Goal: Information Seeking & Learning: Learn about a topic

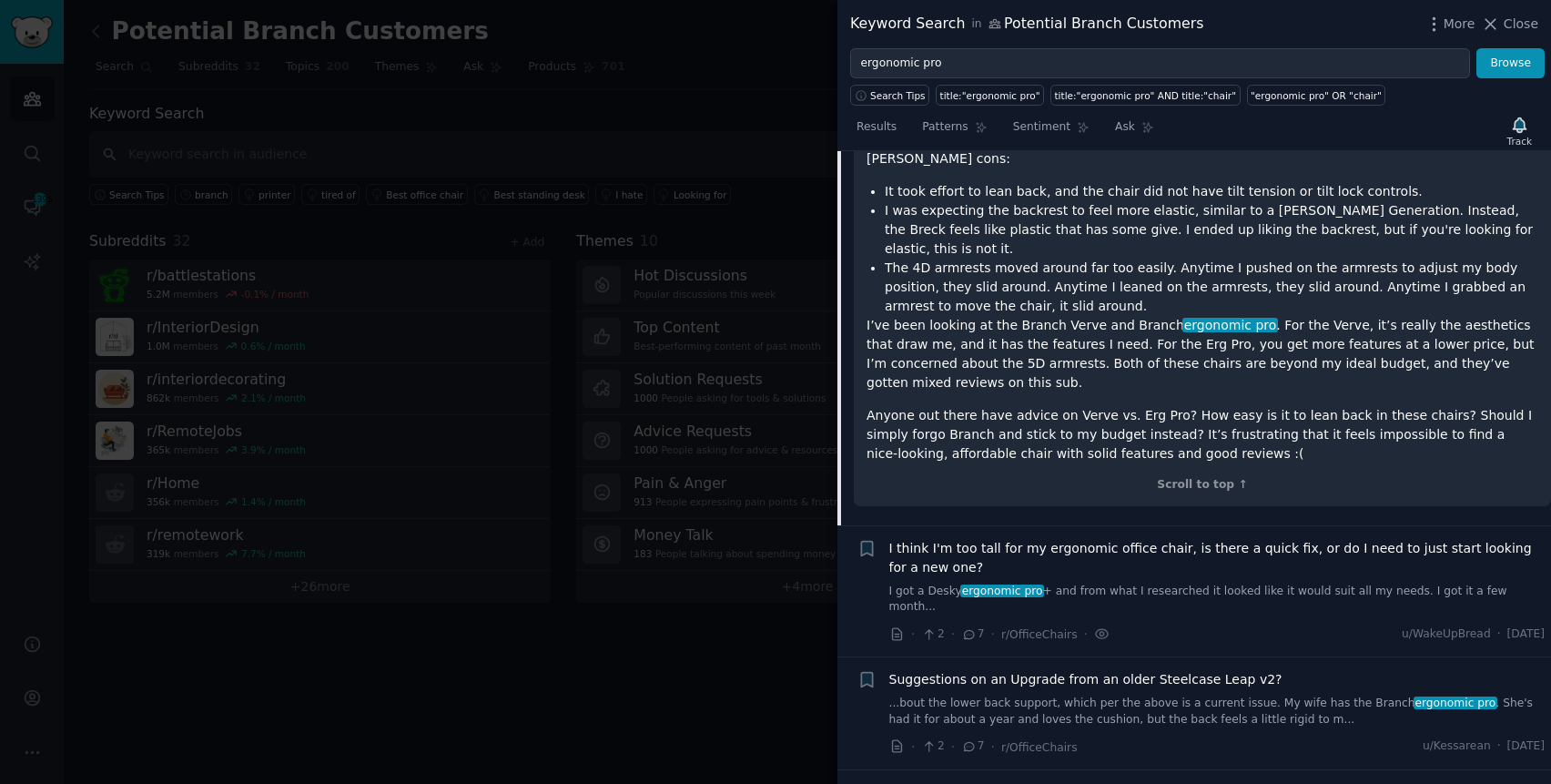
scroll to position [1188, 0]
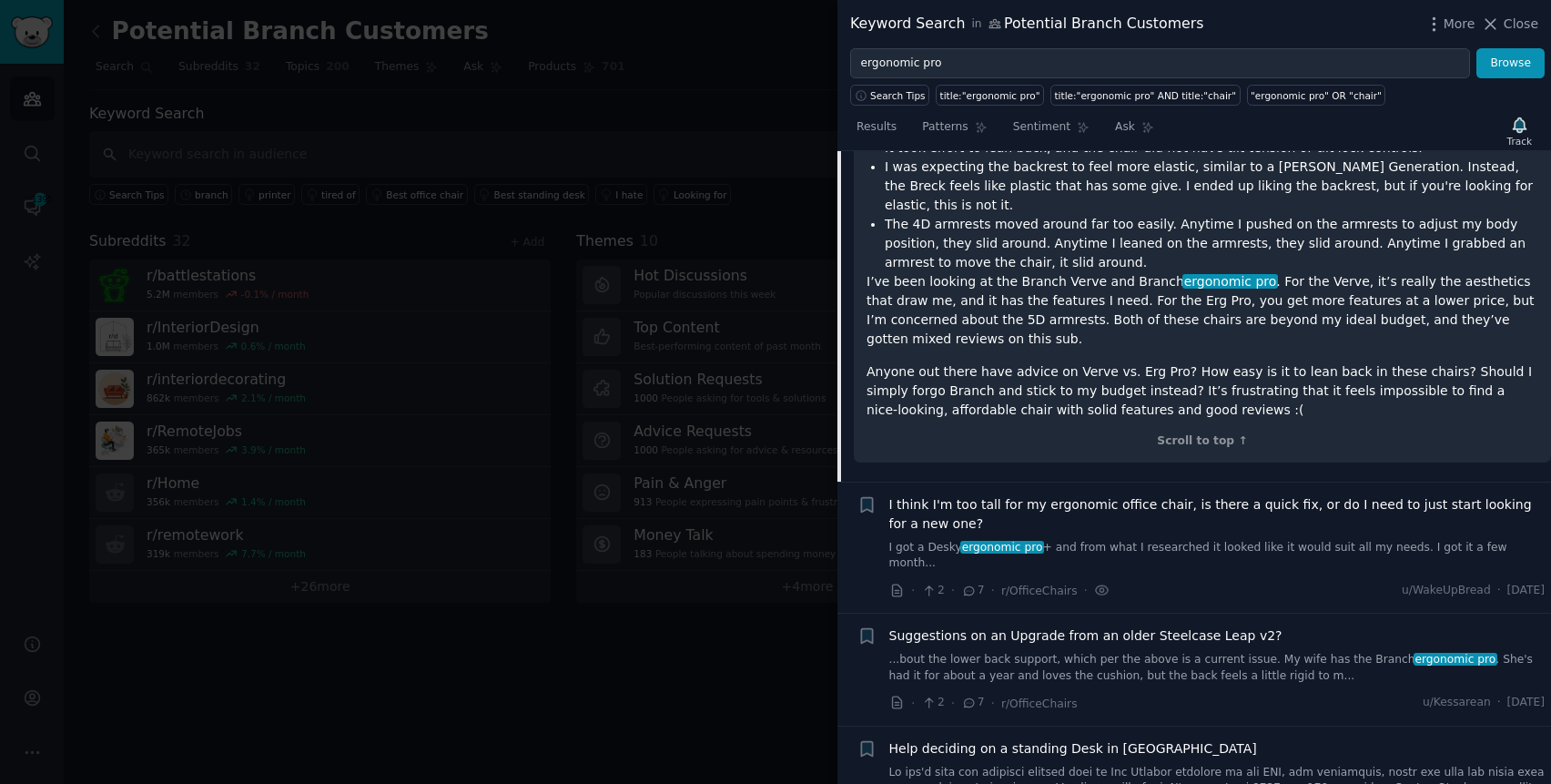
click at [1244, 495] on span "I think I'm too tall for my ergonomic office chair, is there a quick fix, or do…" at bounding box center [1218, 514] width 656 height 38
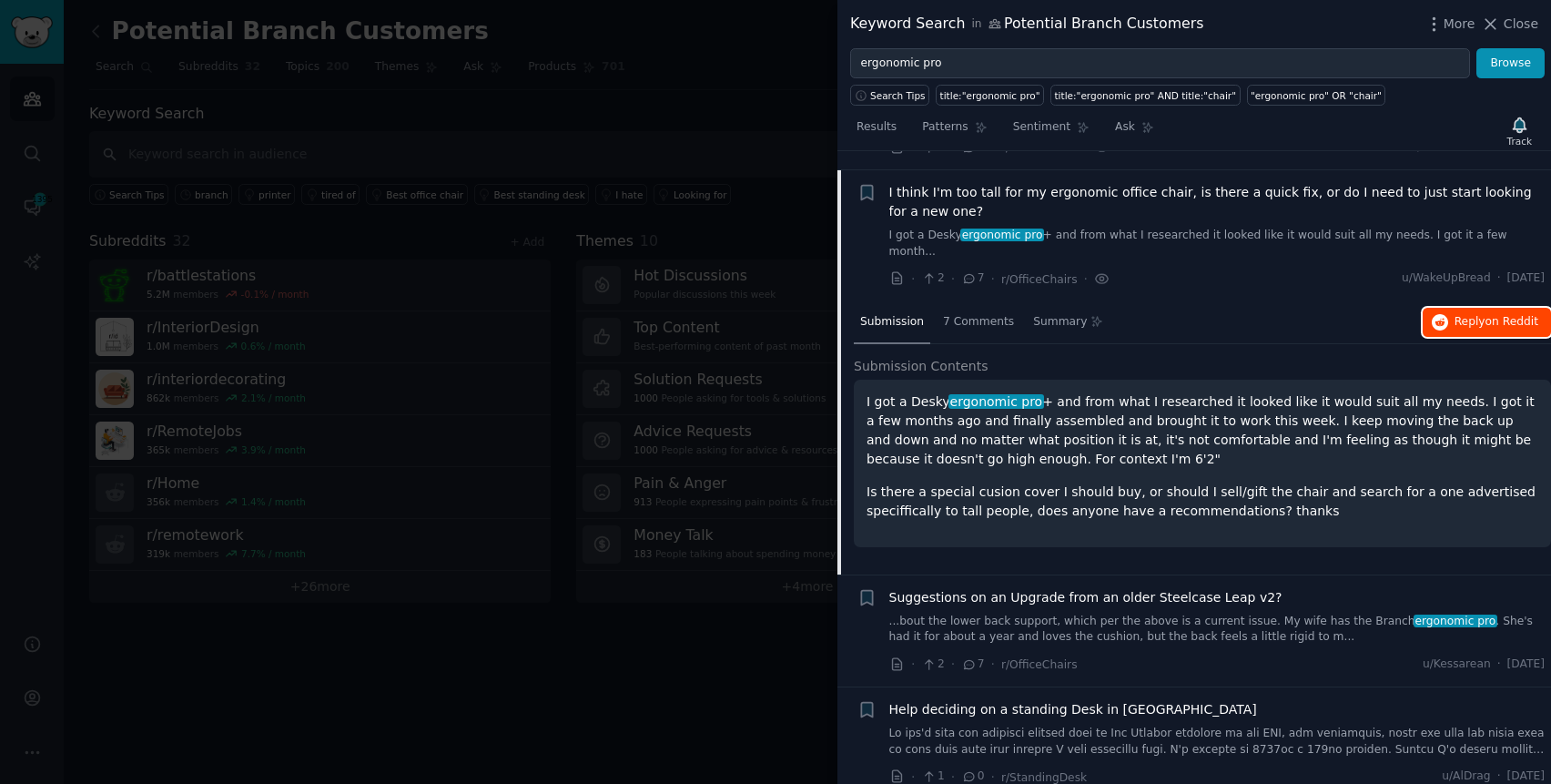
click at [1441, 314] on icon "button" at bounding box center [1440, 322] width 17 height 17
click at [1173, 622] on link "...bout the lower back support, which per the above is a current issue. My wife…" at bounding box center [1218, 629] width 656 height 32
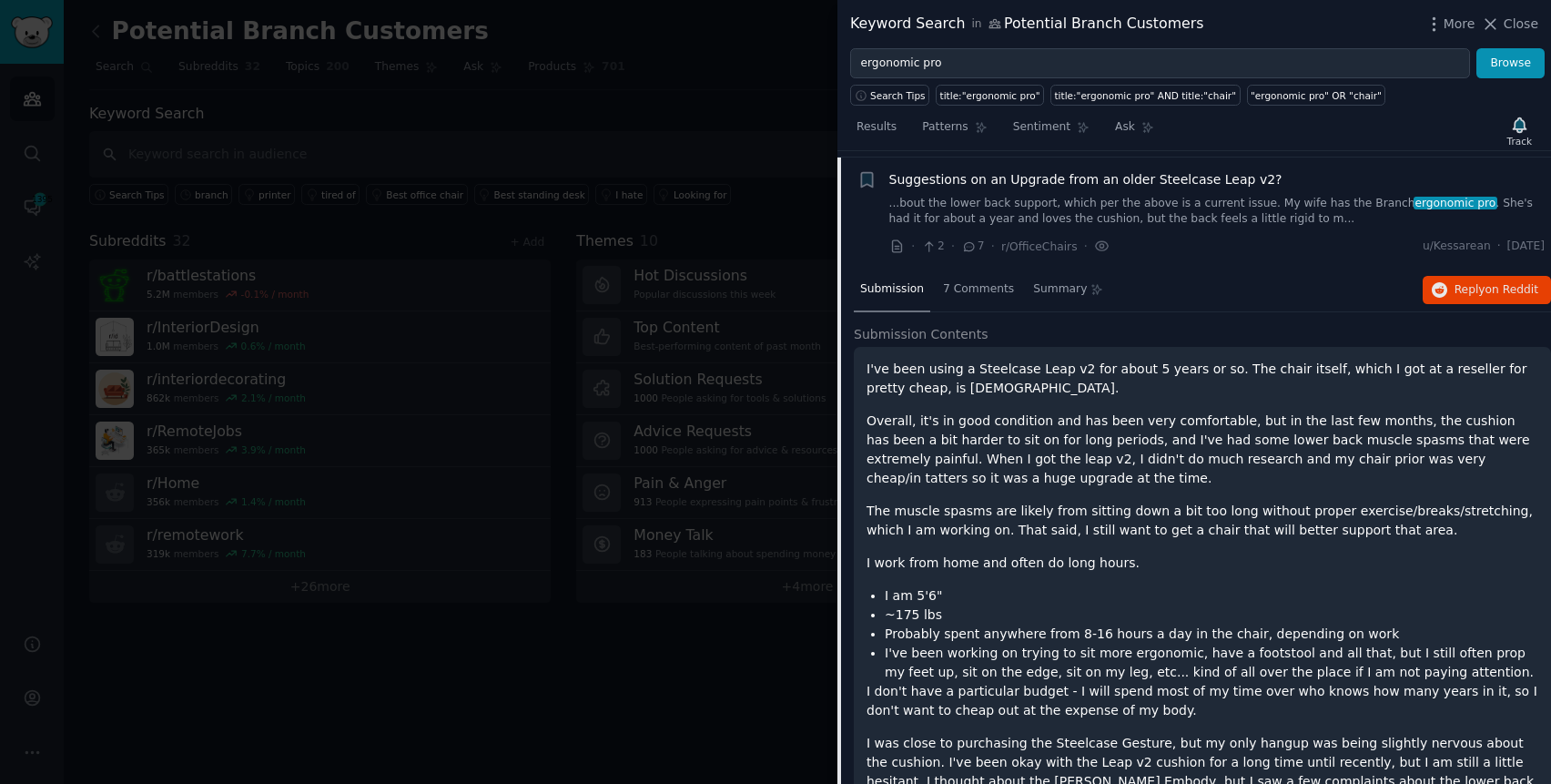
scroll to position [958, 0]
click at [1454, 285] on span "Reply on Reddit" at bounding box center [1496, 293] width 84 height 17
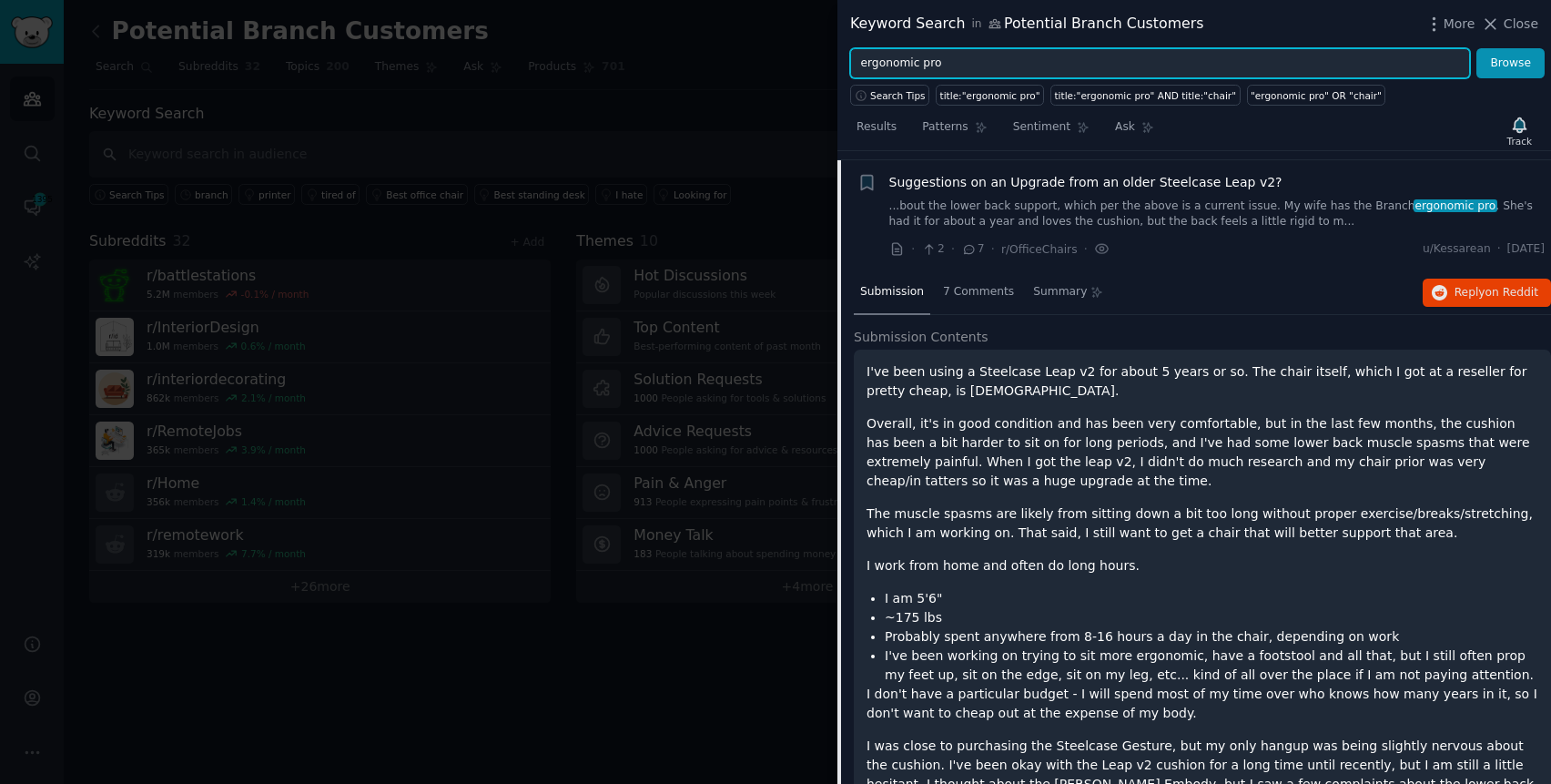
click at [951, 63] on input "ergonomic pro" at bounding box center [1160, 63] width 620 height 31
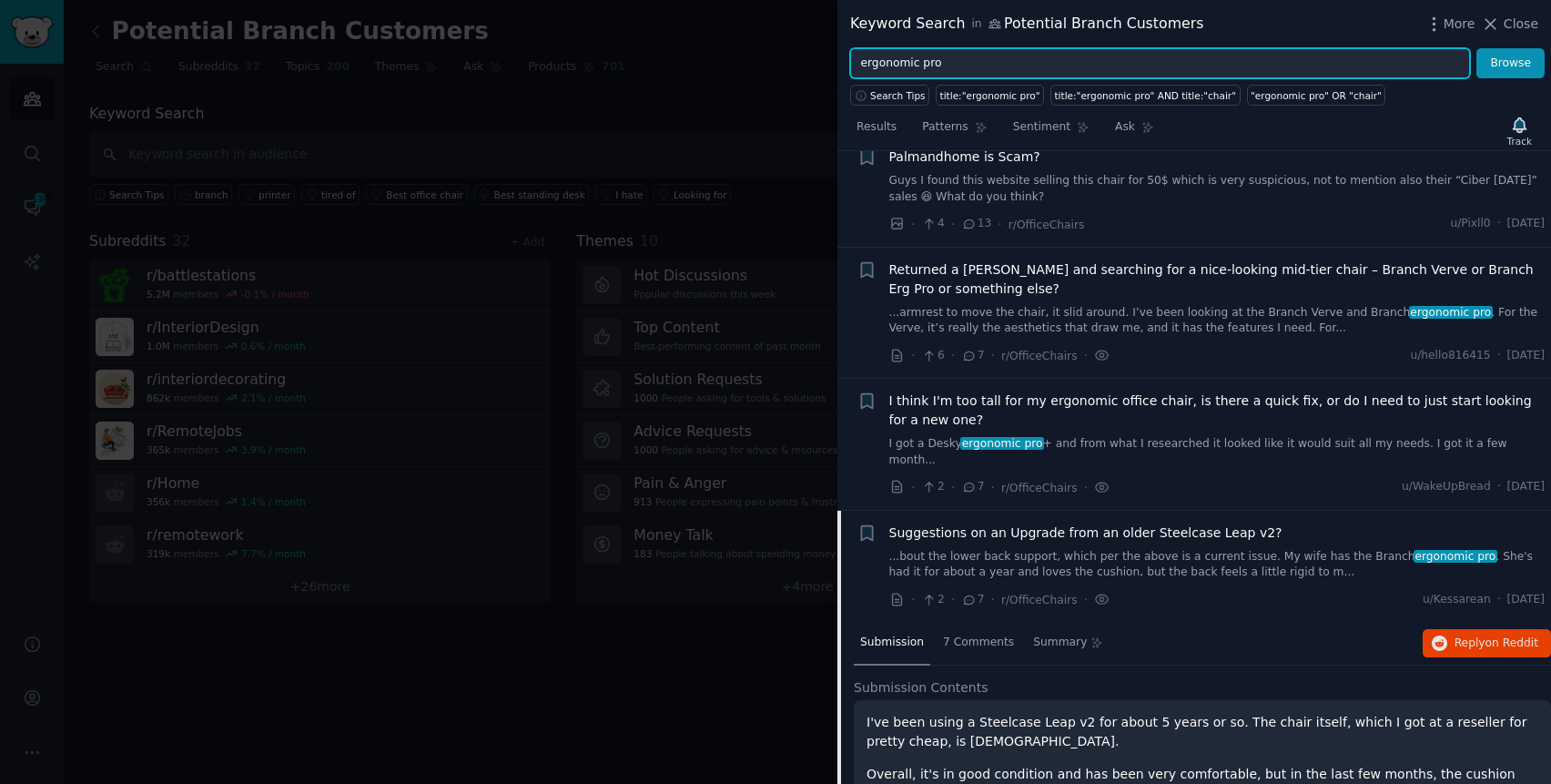
scroll to position [0, 0]
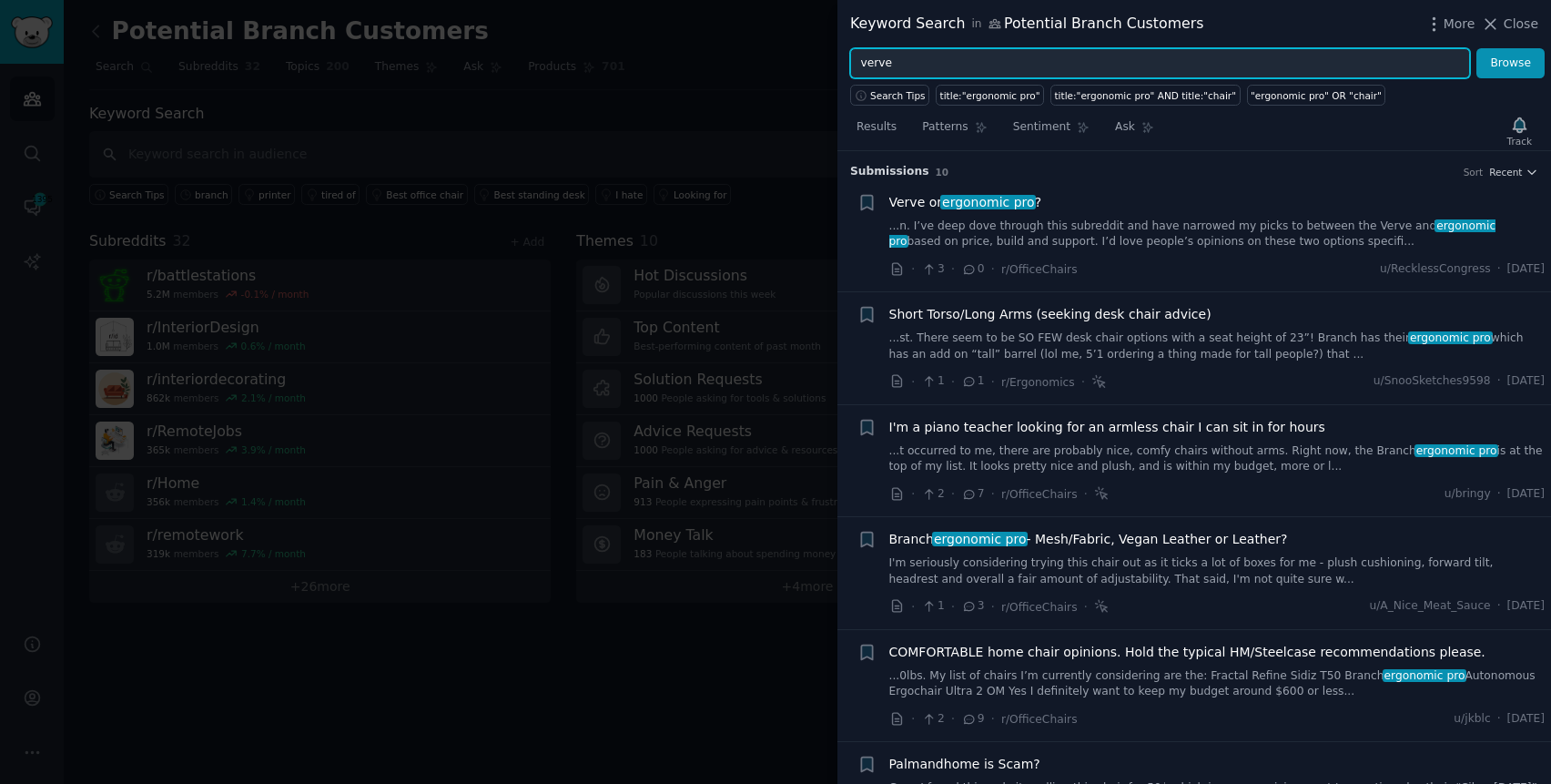
click at [1477, 48] on button "Browse" at bounding box center [1511, 63] width 68 height 31
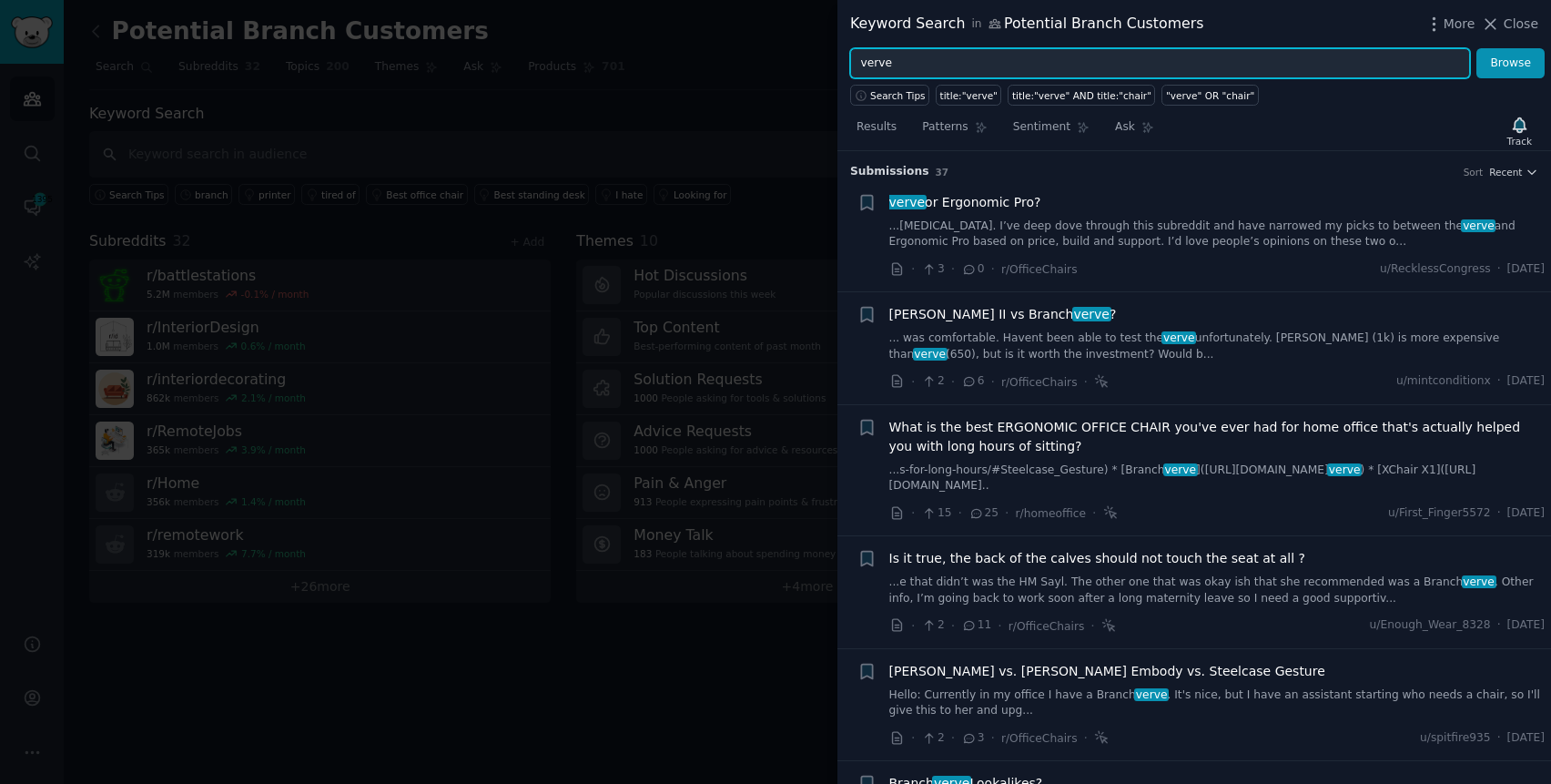
click at [981, 65] on input "verve" at bounding box center [1160, 63] width 620 height 31
type input "softside"
click at [1477, 48] on button "Browse" at bounding box center [1511, 63] width 68 height 31
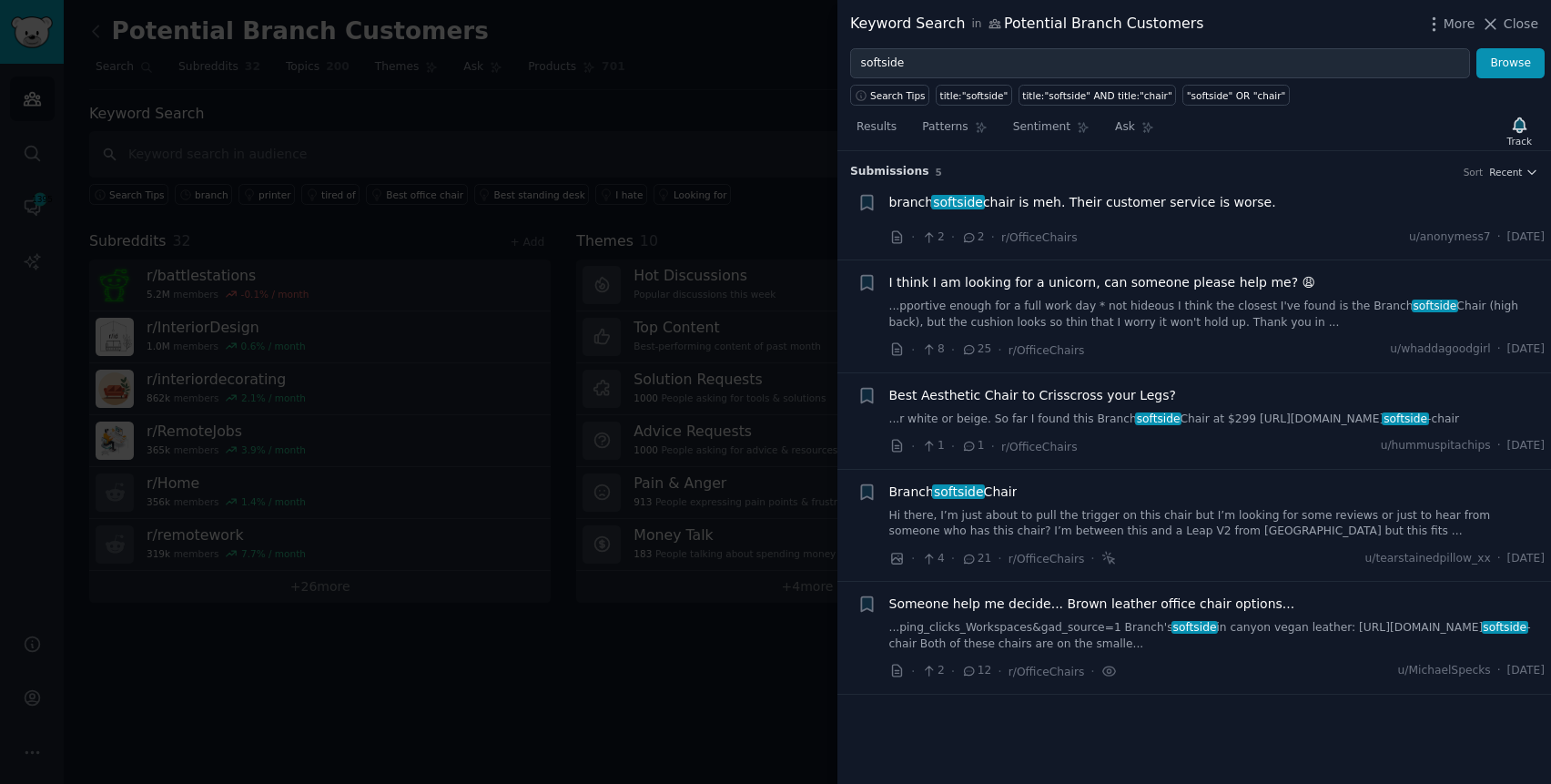
click at [1174, 194] on span "branch softside chair is meh. Their customer service is worse." at bounding box center [1083, 203] width 387 height 20
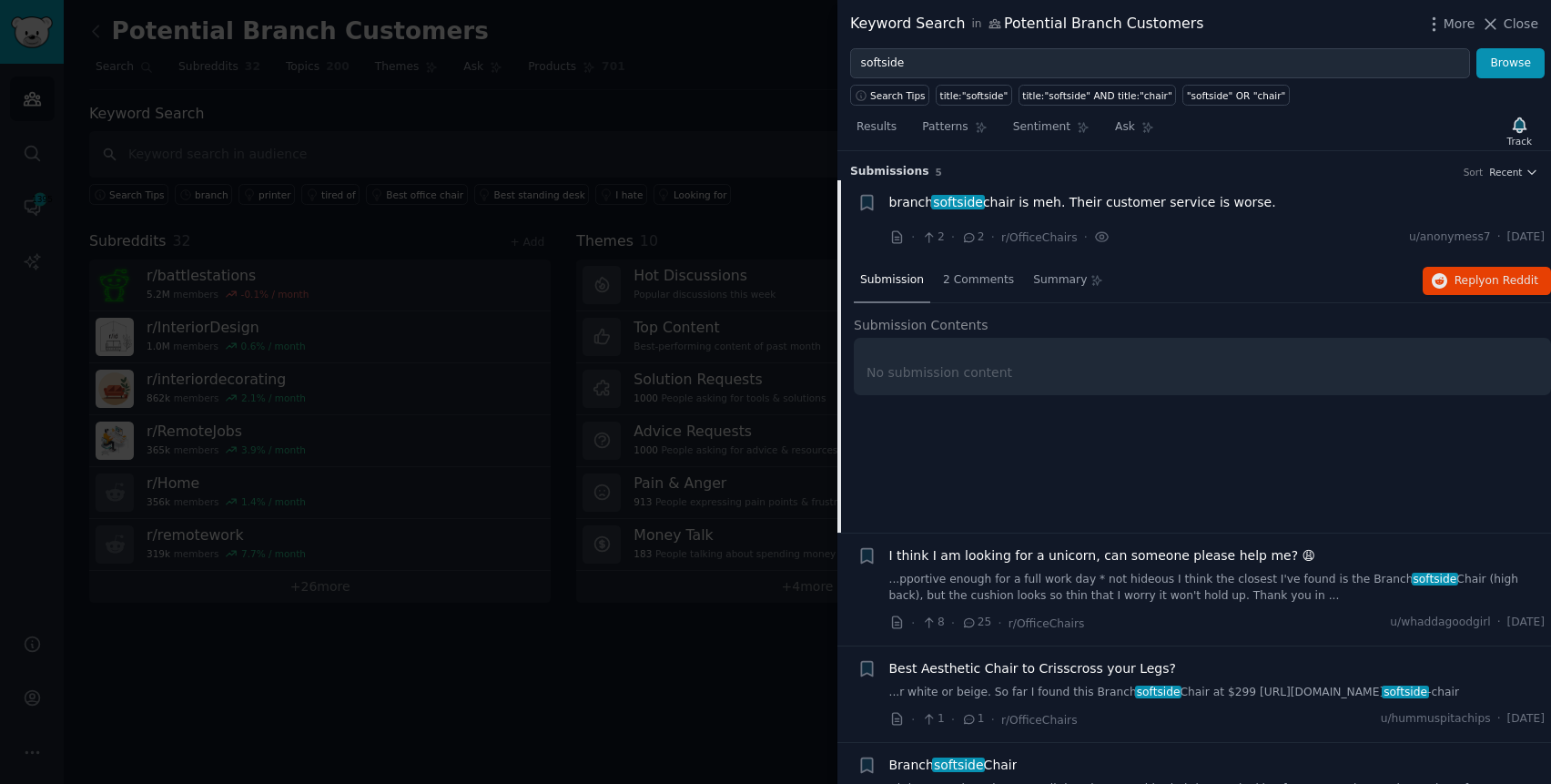
scroll to position [28, 0]
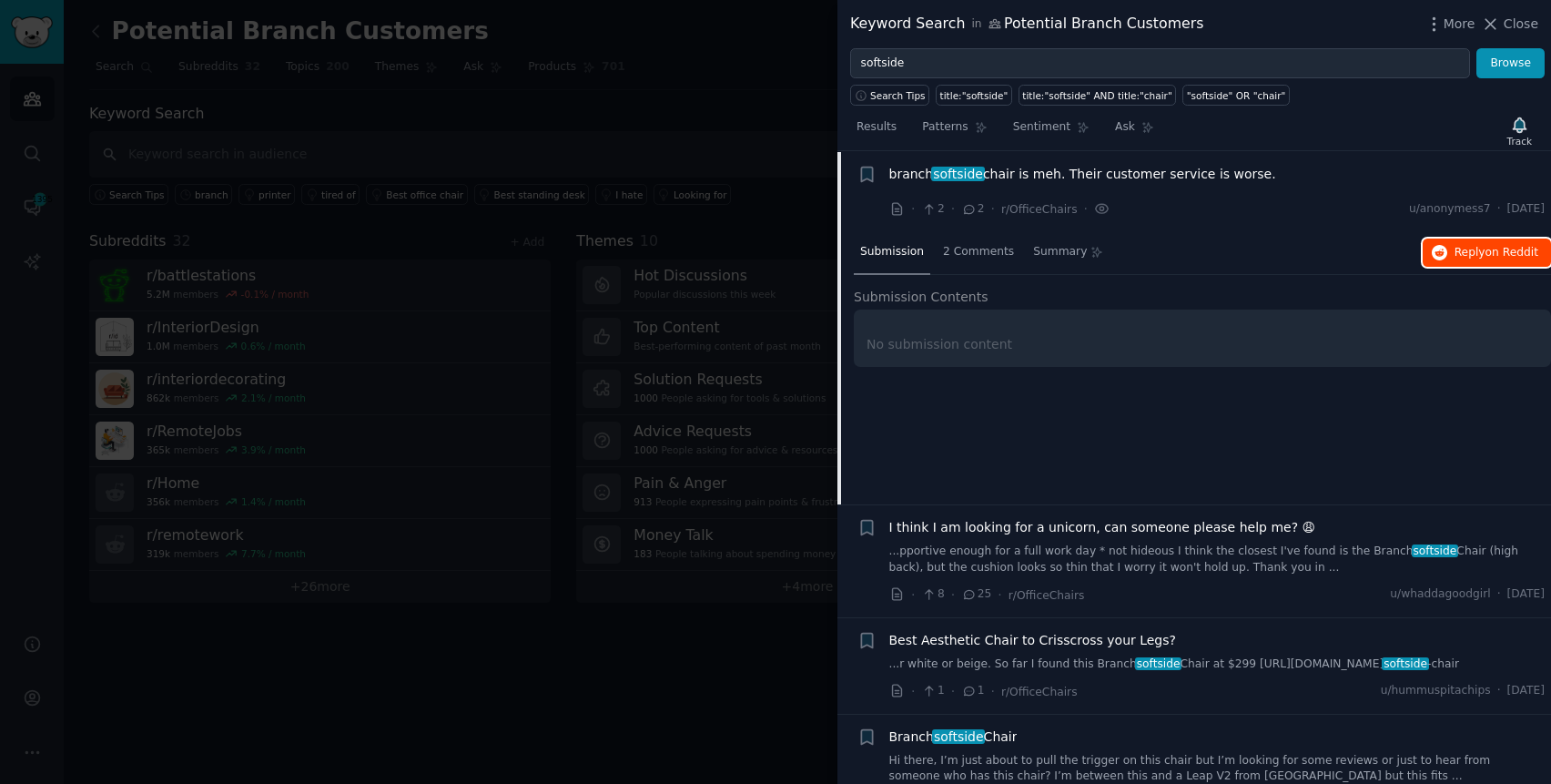
click at [1436, 258] on icon "button" at bounding box center [1440, 253] width 17 height 17
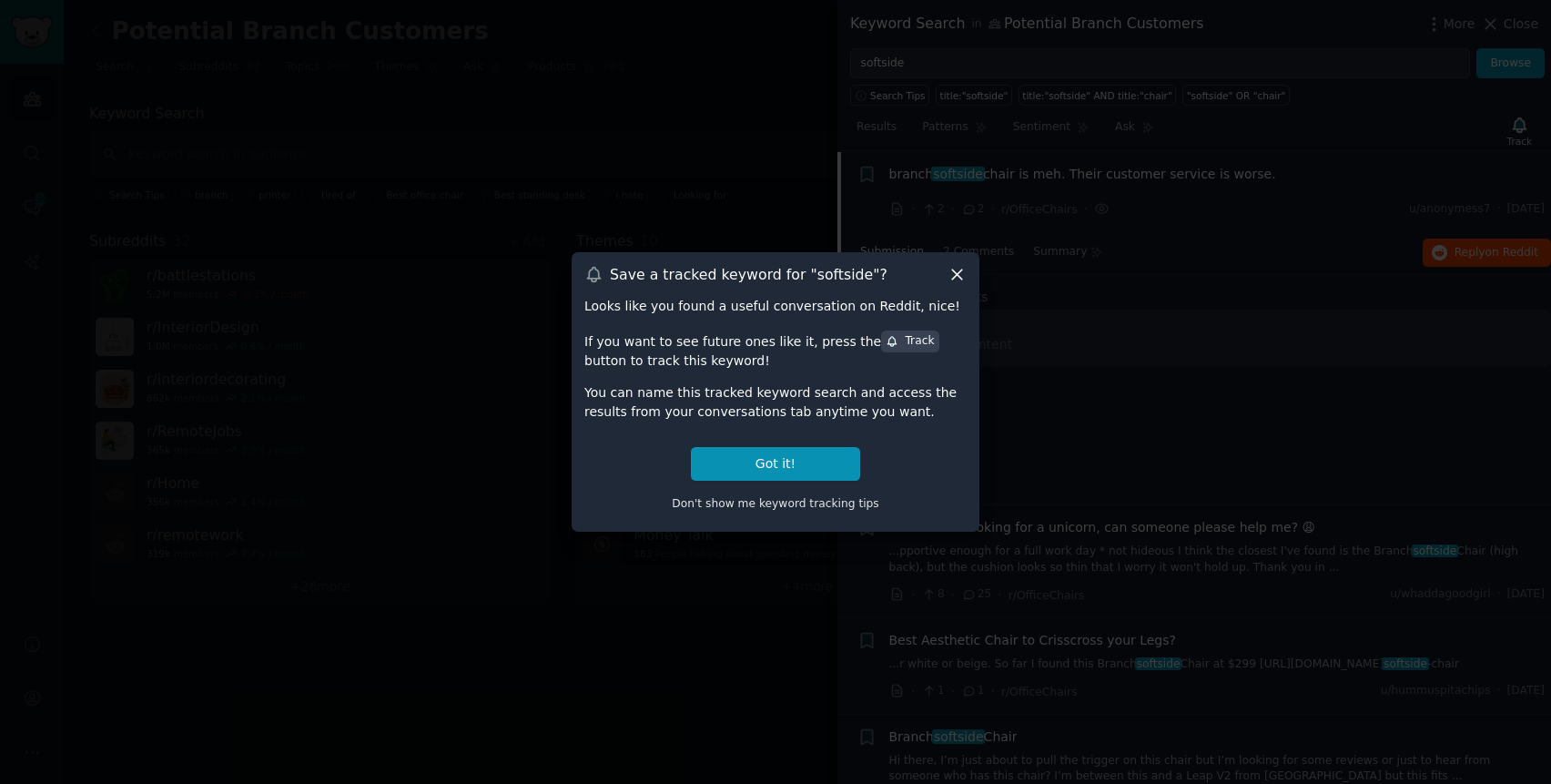
click at [955, 282] on icon at bounding box center [957, 274] width 20 height 20
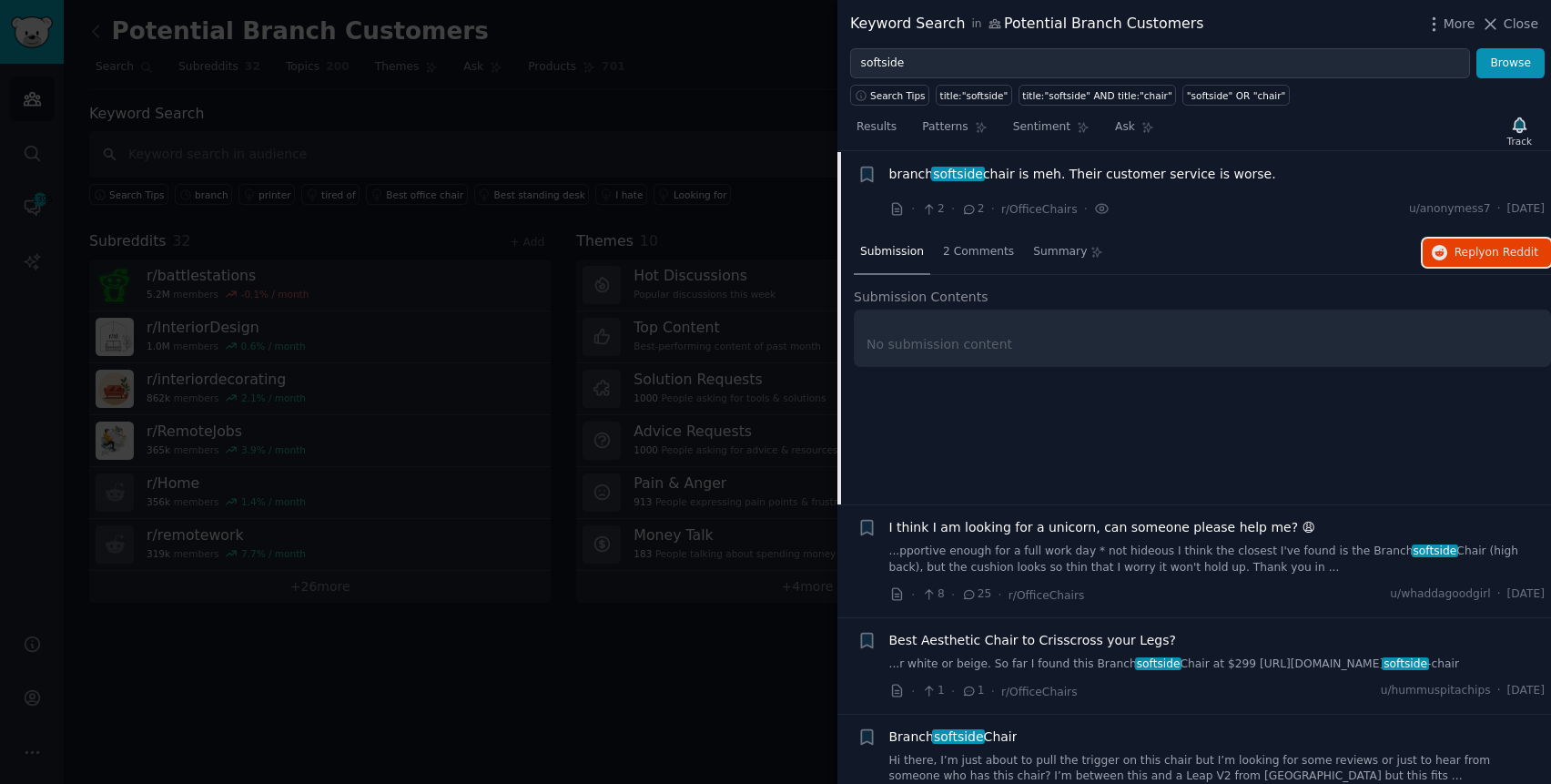
scroll to position [199, 0]
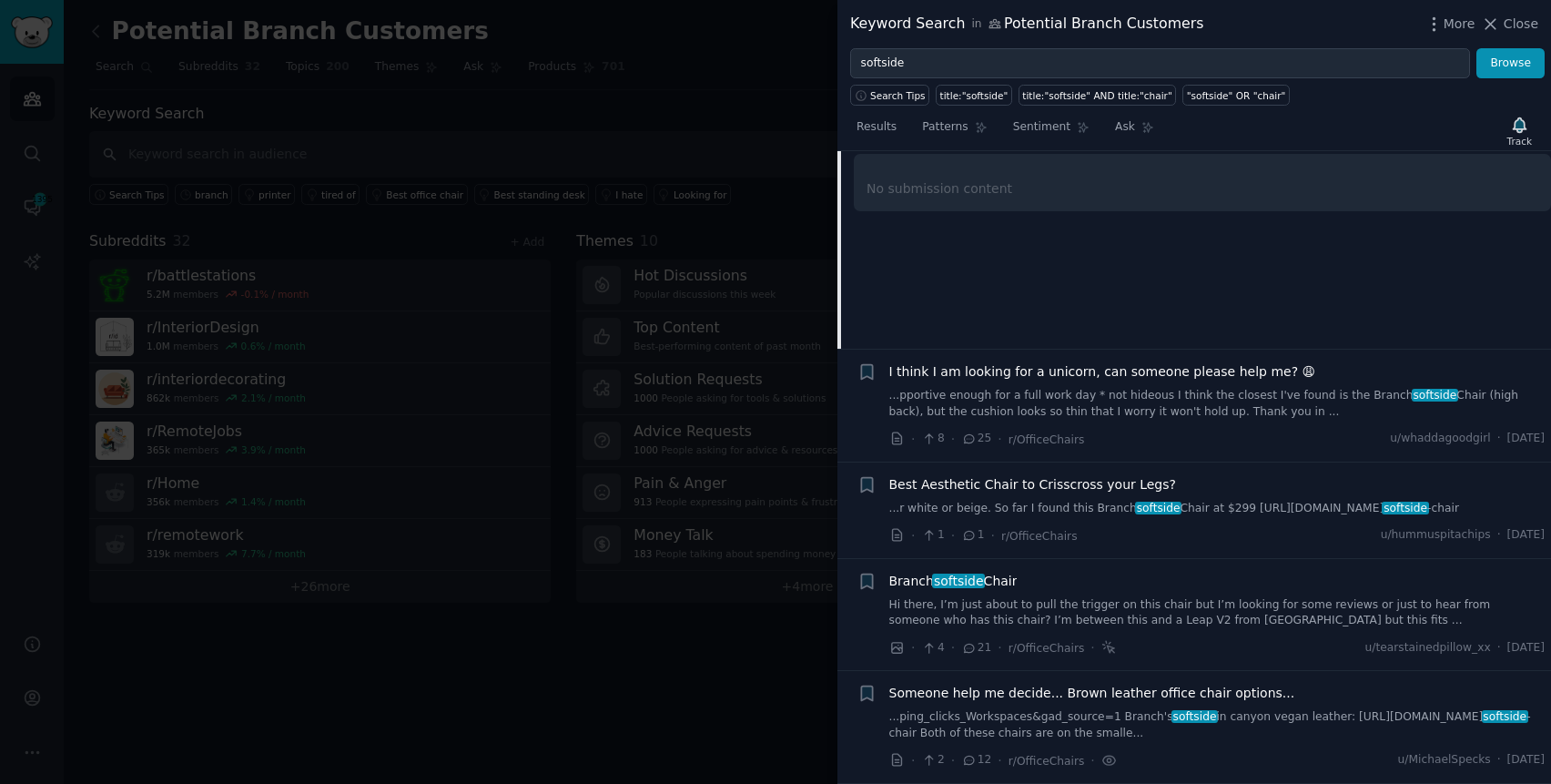
click at [1238, 390] on link "...pportive enough for a full work day * not hideous I think the closest I've f…" at bounding box center [1218, 403] width 656 height 32
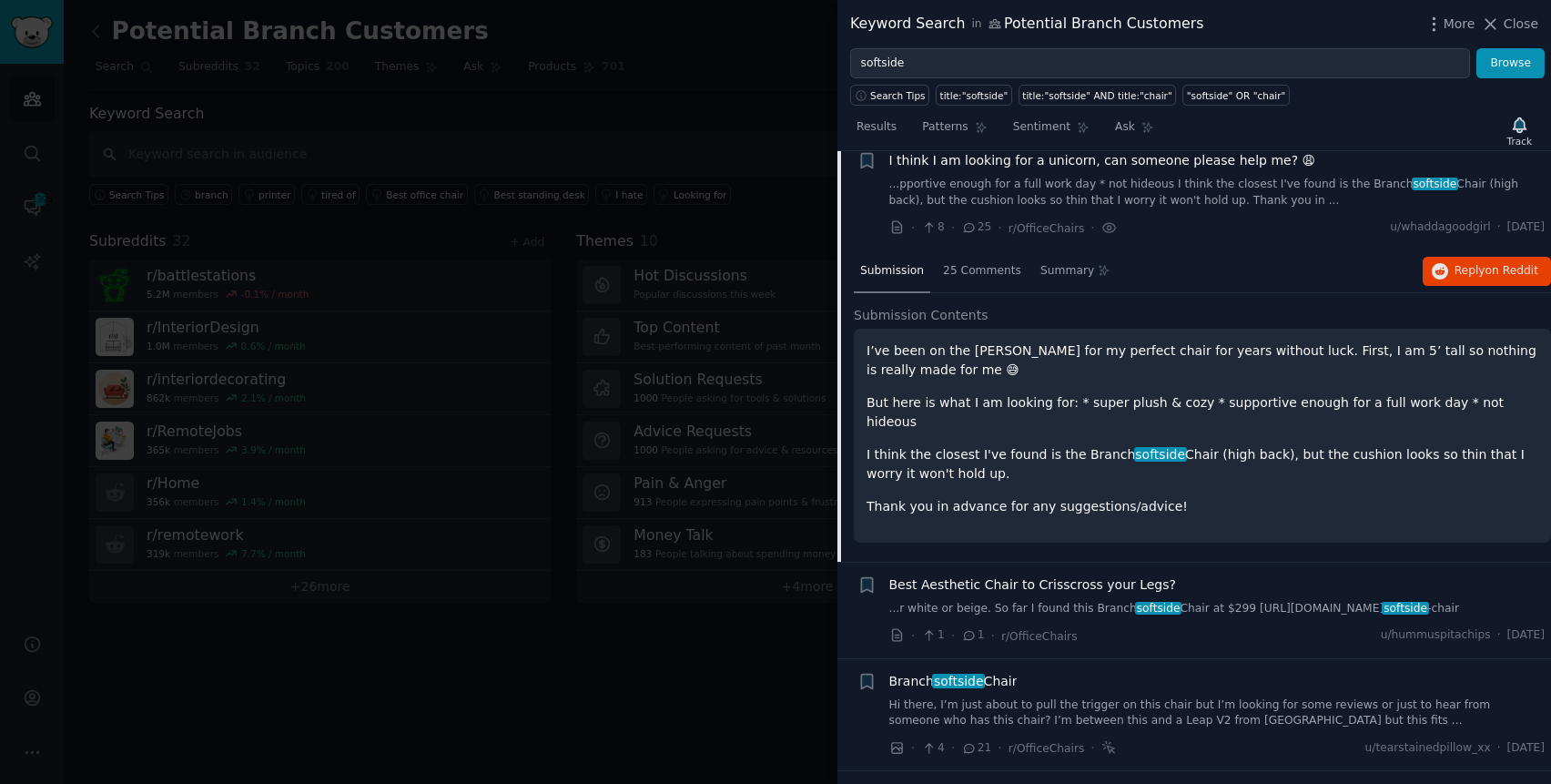
scroll to position [109, 0]
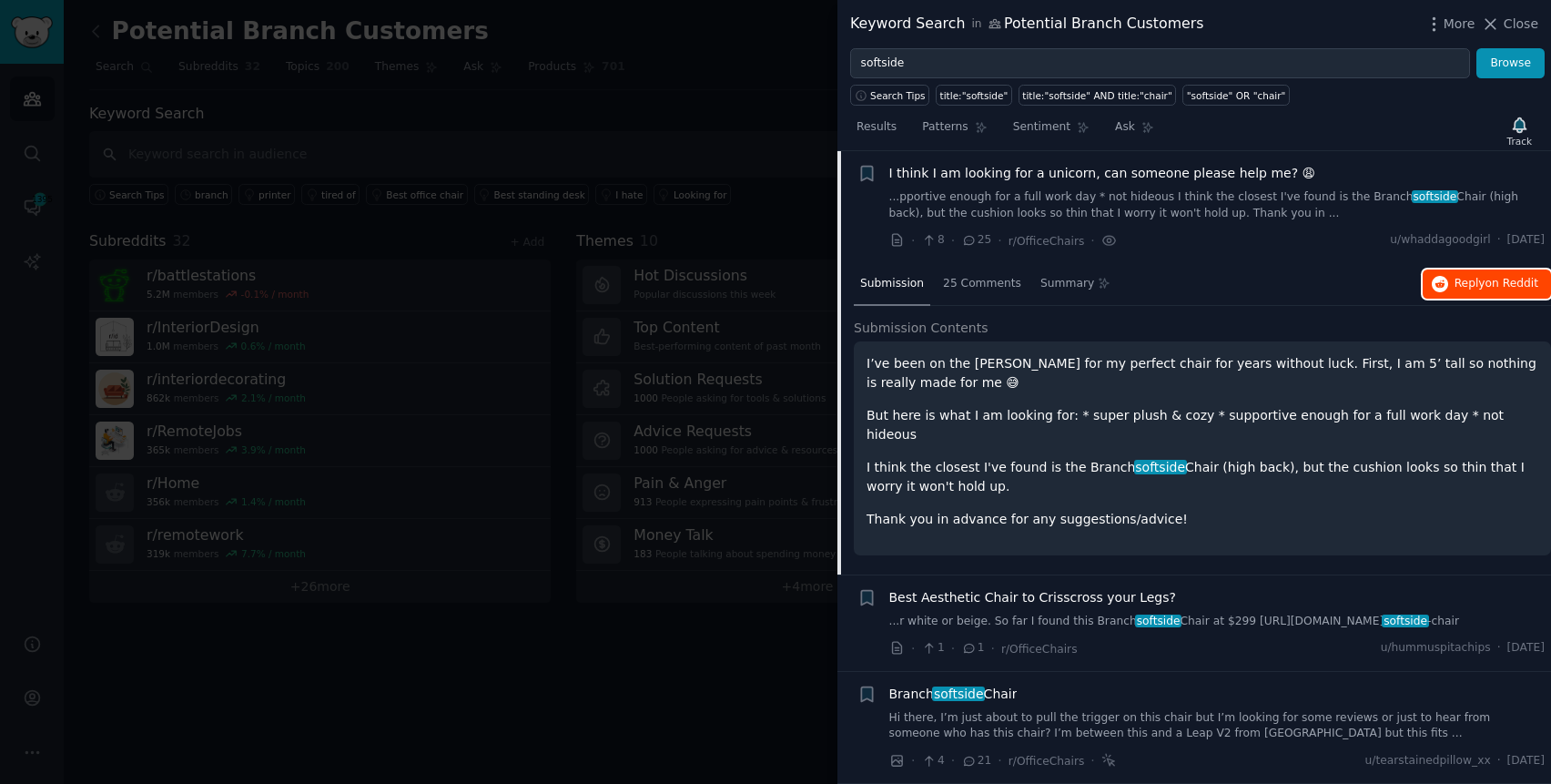
click at [1454, 281] on span "Reply on Reddit" at bounding box center [1496, 283] width 84 height 17
click at [1511, 24] on span "Close" at bounding box center [1521, 24] width 34 height 20
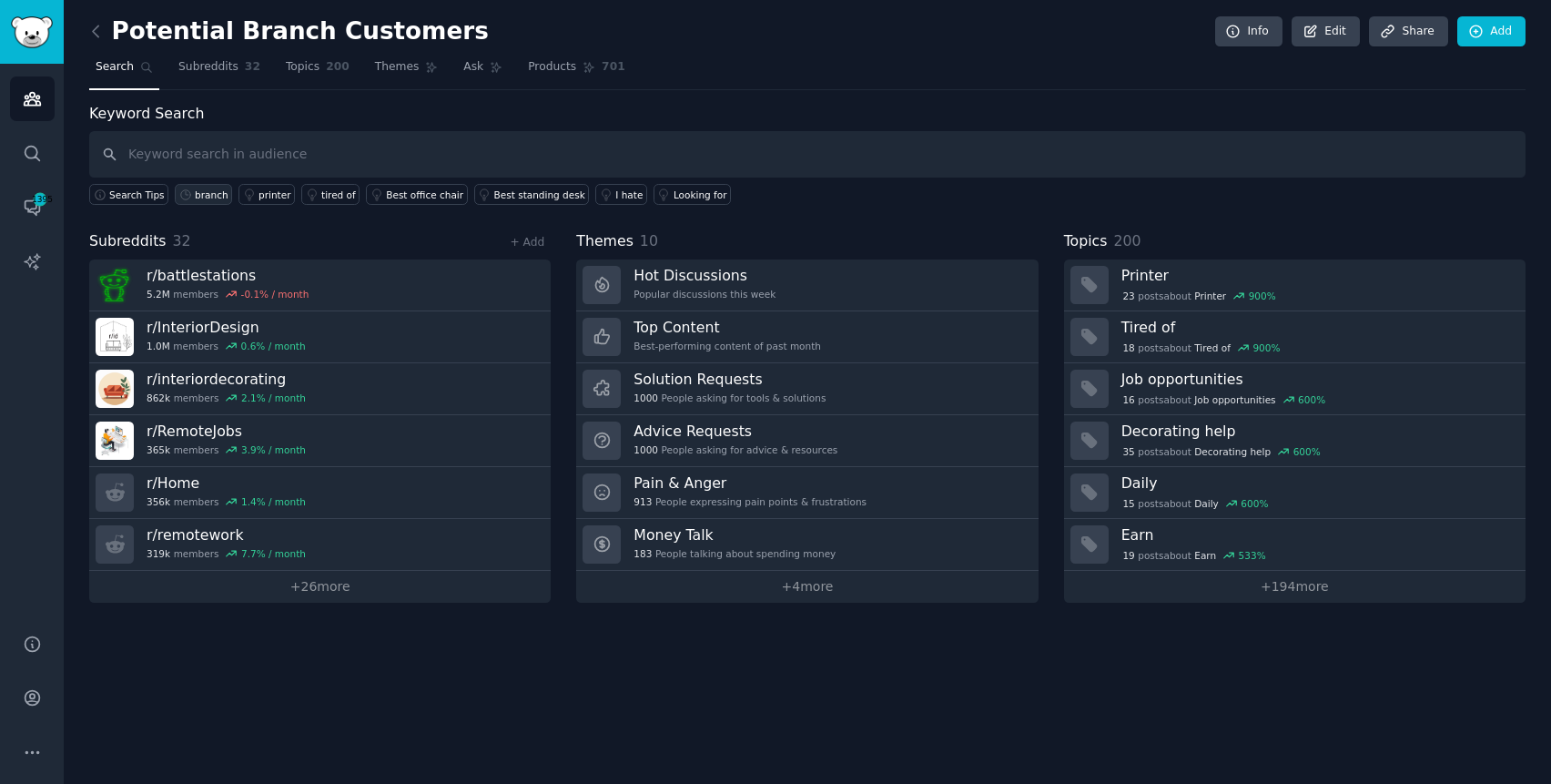
click at [199, 194] on div "branch" at bounding box center [211, 194] width 33 height 13
